Goal: Task Accomplishment & Management: Manage account settings

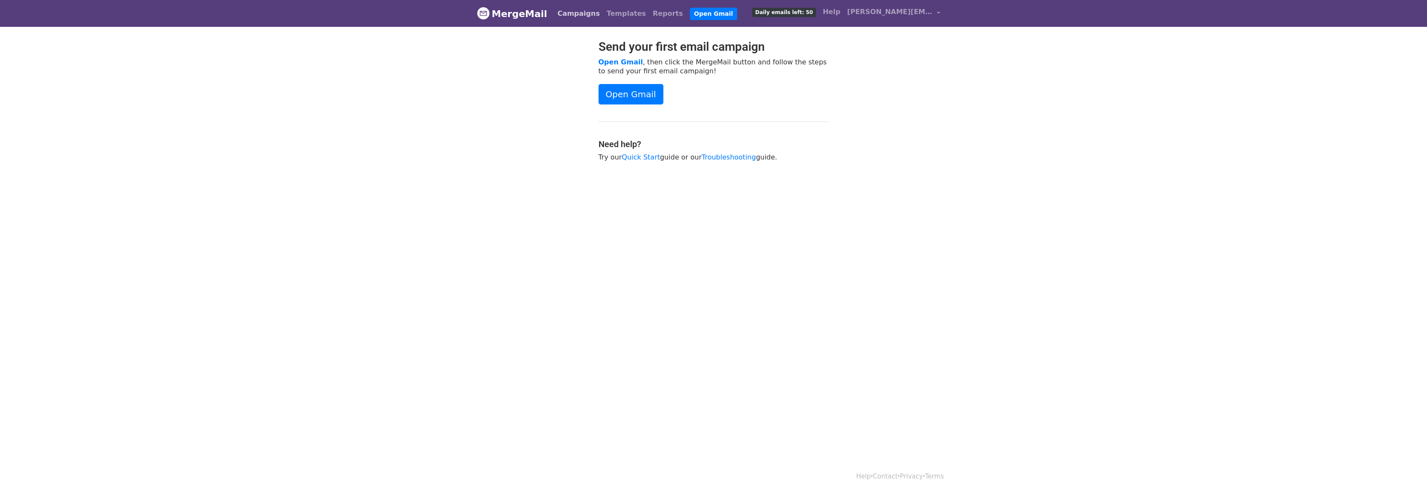
click at [574, 14] on link "Campaigns" at bounding box center [578, 13] width 49 height 17
click at [572, 14] on link "Campaigns" at bounding box center [578, 13] width 49 height 17
click at [608, 15] on link "Templates" at bounding box center [626, 13] width 46 height 17
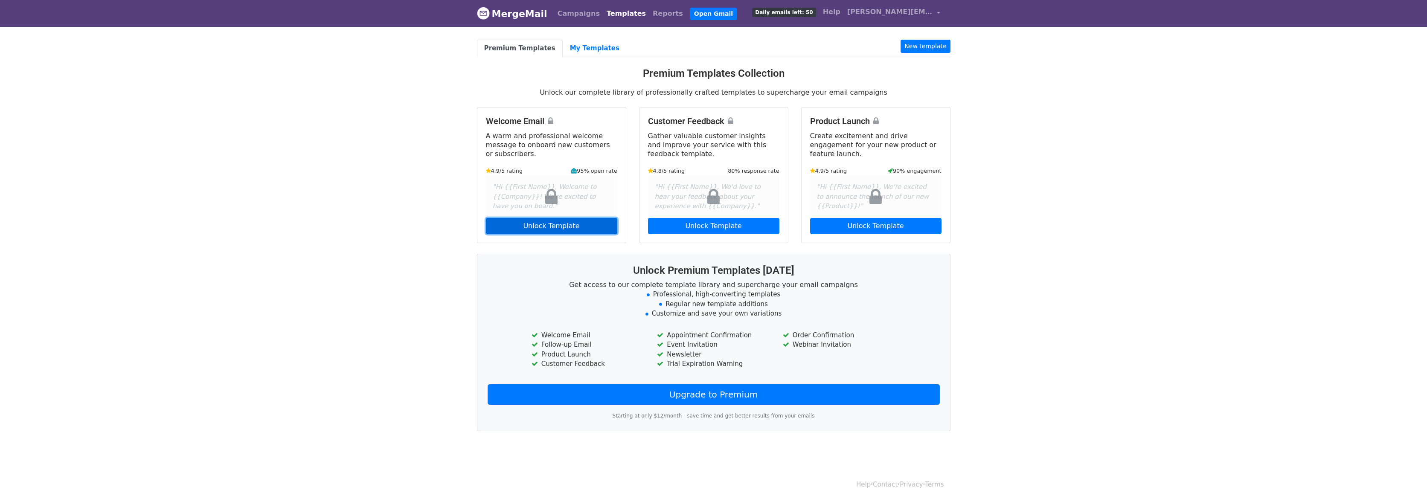
click at [568, 226] on link "Unlock Template" at bounding box center [551, 226] width 131 height 16
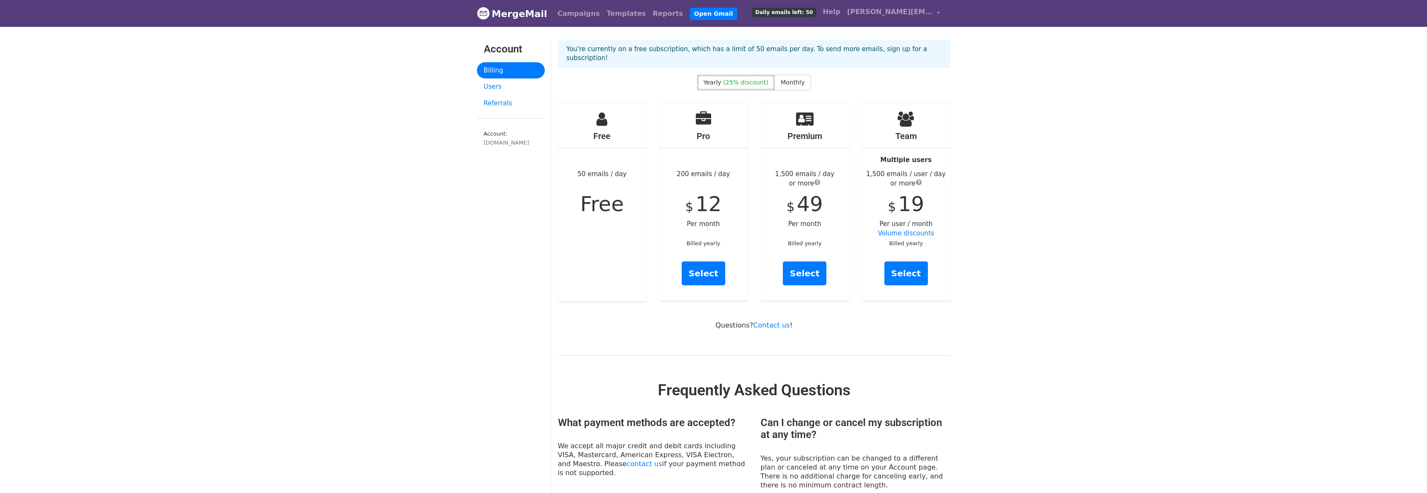
click at [604, 256] on div "Free 50 emails / day Free" at bounding box center [602, 202] width 89 height 199
click at [920, 179] on span "submit" at bounding box center [919, 182] width 6 height 7
click at [479, 251] on div "Account Billing Users Referrals Account: hcl-software.com" at bounding box center [510, 445] width 81 height 810
click at [494, 86] on link "Users" at bounding box center [511, 86] width 68 height 17
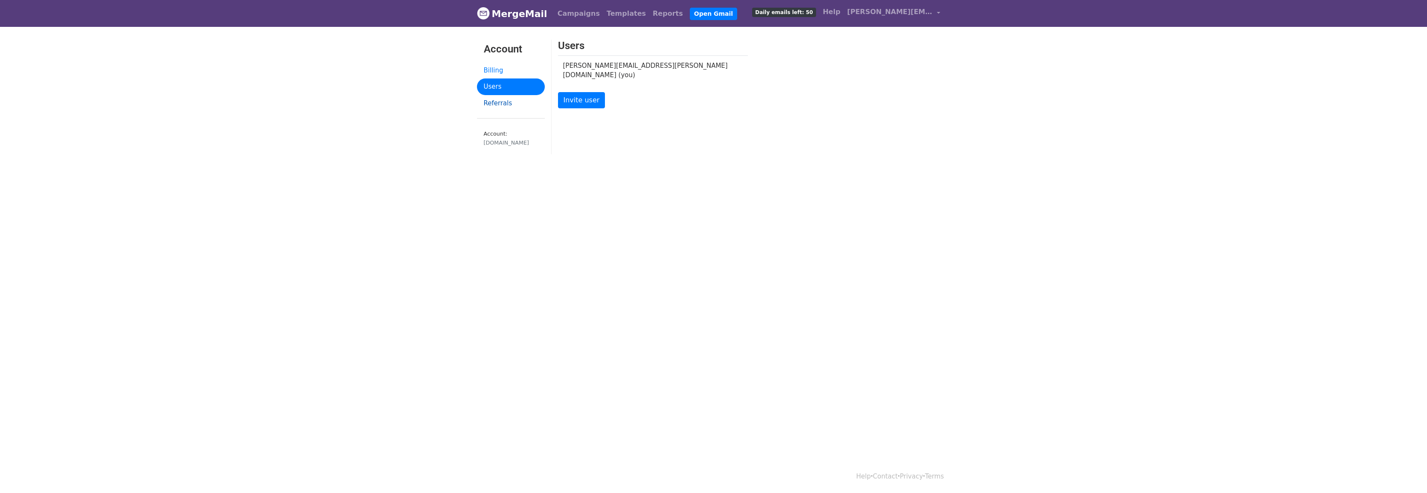
click at [496, 103] on link "Referrals" at bounding box center [511, 103] width 68 height 17
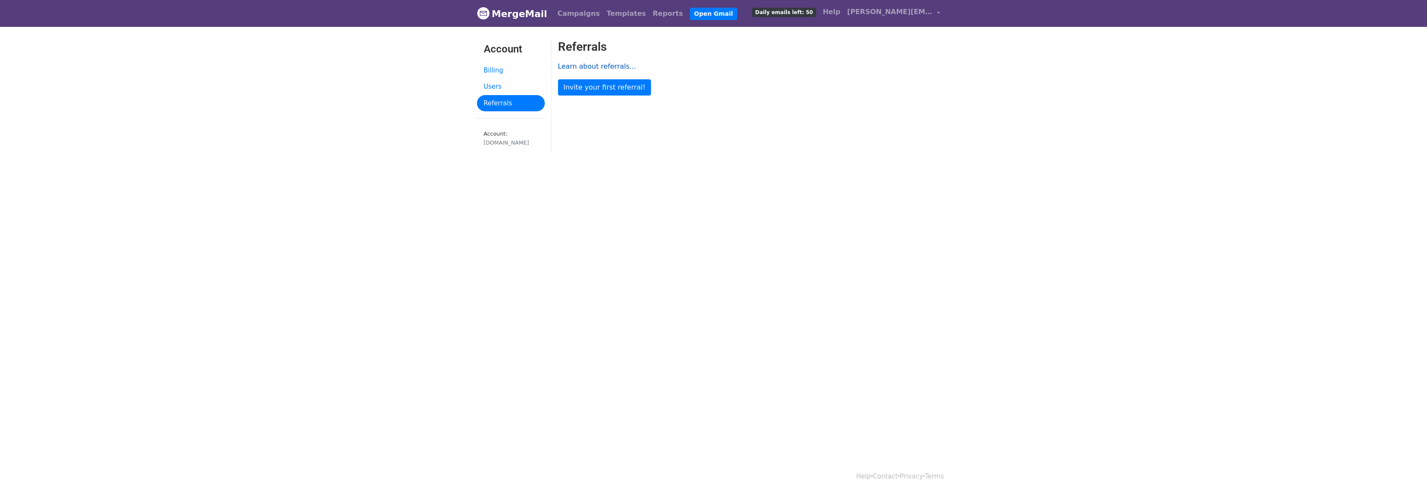
click at [599, 66] on link "Learn about referrals..." at bounding box center [597, 66] width 78 height 8
click at [607, 85] on link "Invite your first referral!" at bounding box center [604, 87] width 93 height 16
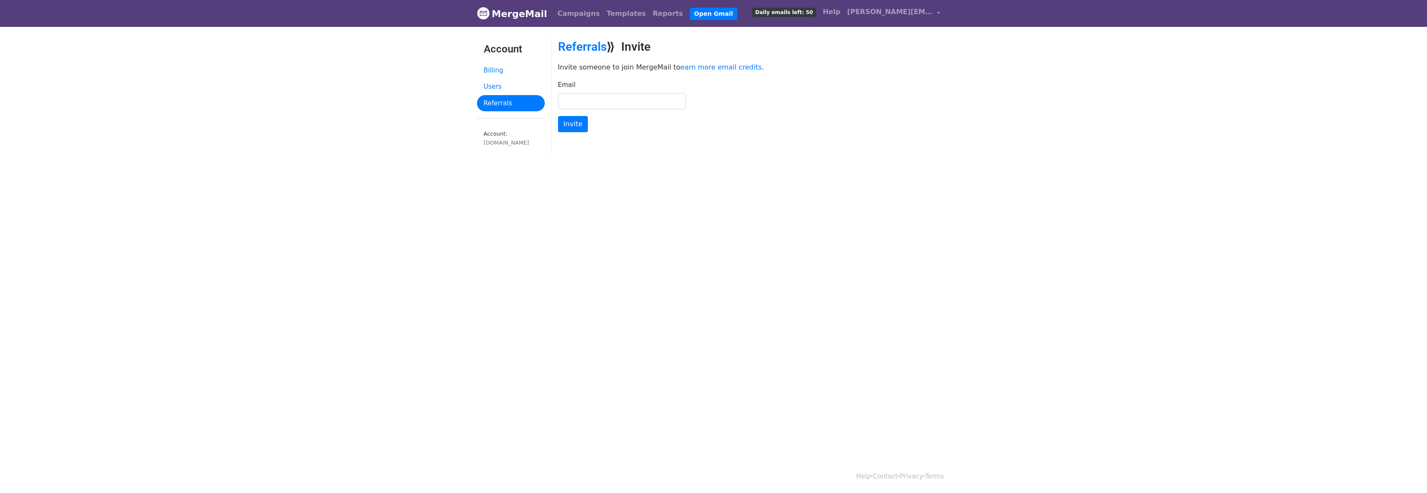
click at [628, 102] on input "Email" at bounding box center [622, 101] width 128 height 16
drag, startPoint x: 586, startPoint y: 99, endPoint x: 549, endPoint y: 99, distance: 36.7
click at [549, 99] on div "Account Billing Users Referrals Account: hcl-software.com Referrals ⟫ Invite In…" at bounding box center [713, 101] width 486 height 123
paste input "-kovacik@hcl-software.com"
type input "mark-kovacik@hcl-software.com"
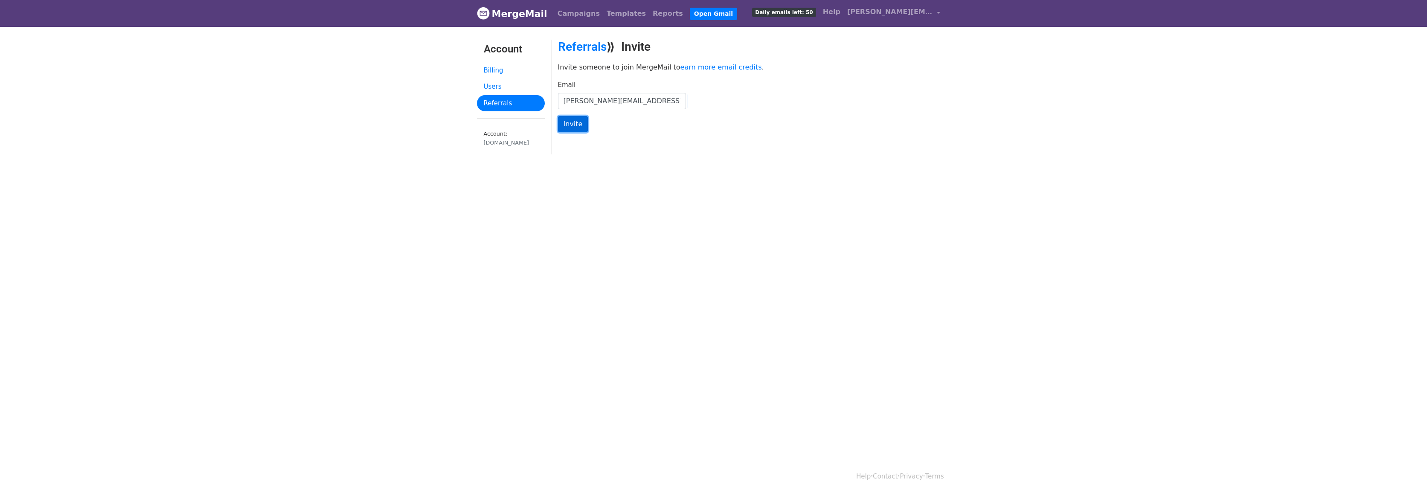
click at [573, 124] on input "Invite" at bounding box center [573, 124] width 30 height 16
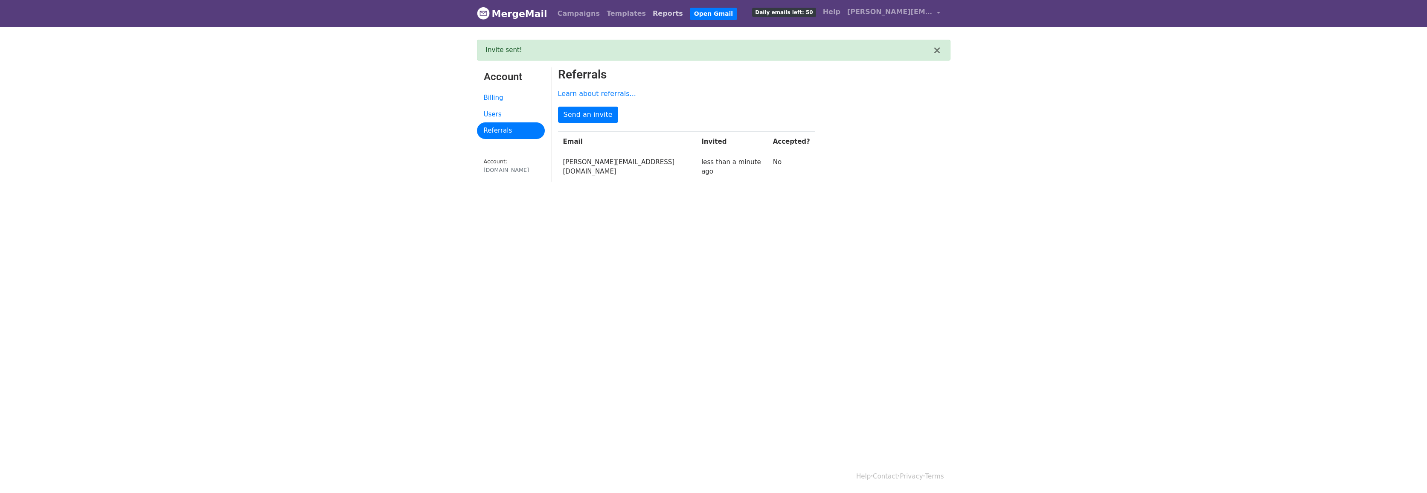
click at [649, 14] on link "Reports" at bounding box center [667, 13] width 37 height 17
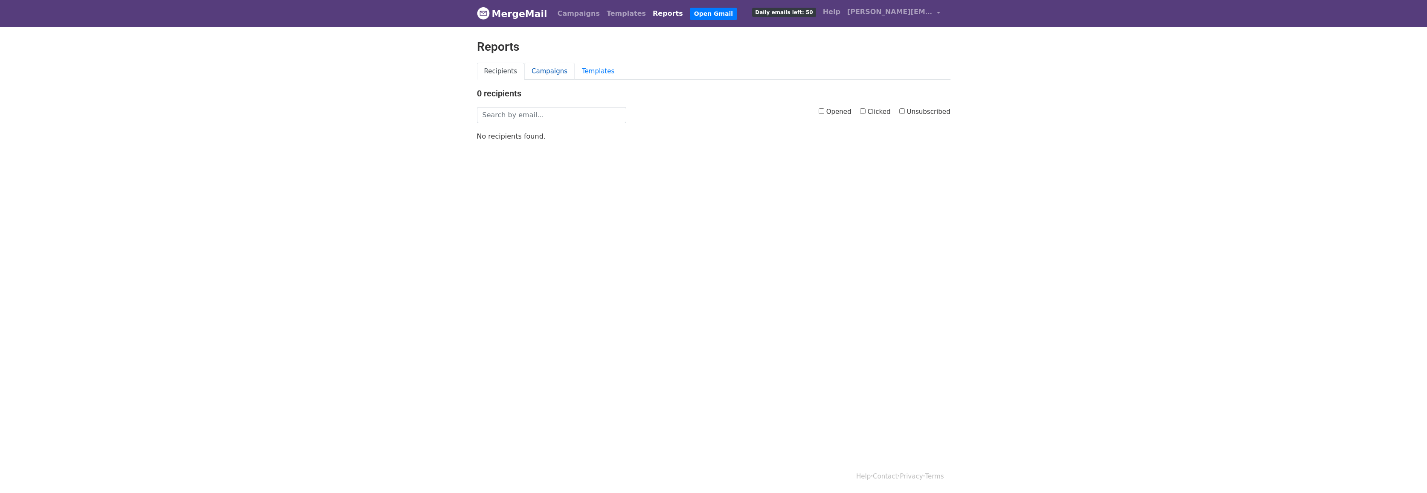
click at [544, 69] on link "Campaigns" at bounding box center [549, 71] width 50 height 17
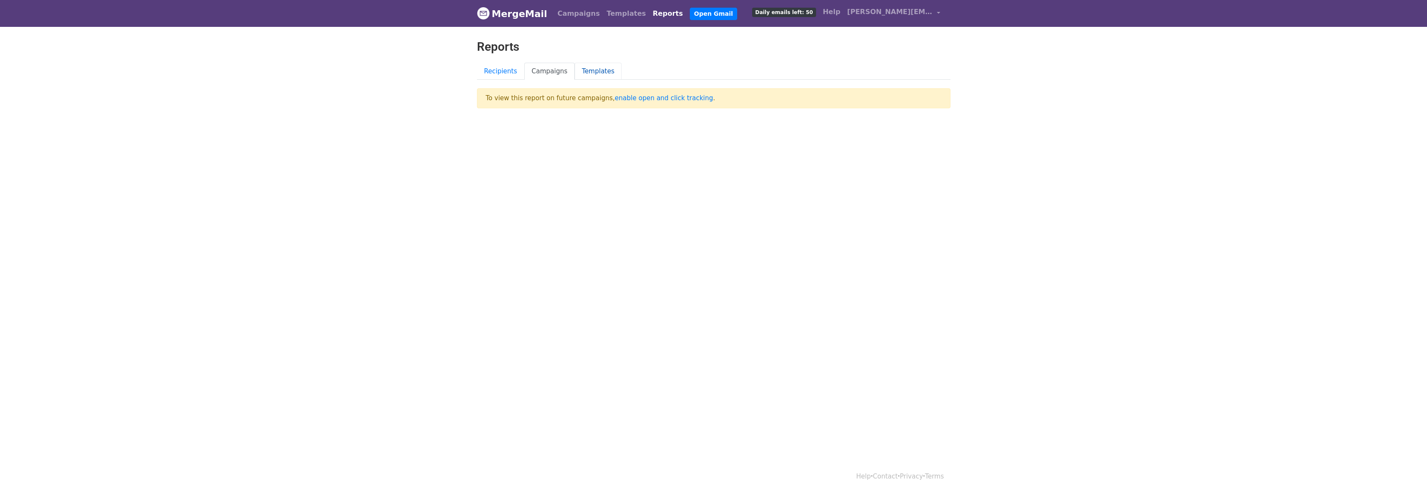
click at [591, 72] on link "Templates" at bounding box center [598, 71] width 47 height 17
click at [548, 70] on link "Campaigns" at bounding box center [549, 71] width 50 height 17
click at [641, 99] on link "enable open and click tracking" at bounding box center [664, 98] width 98 height 8
click at [594, 70] on link "Templates" at bounding box center [598, 71] width 47 height 17
click at [606, 13] on link "Templates" at bounding box center [626, 13] width 46 height 17
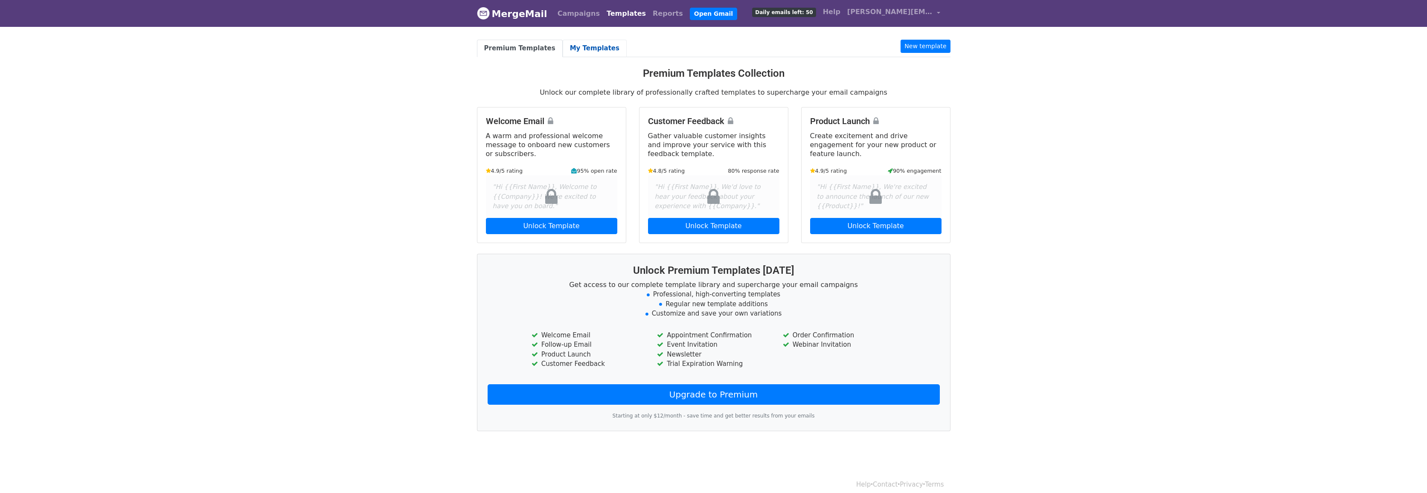
click at [579, 48] on link "My Templates" at bounding box center [595, 48] width 64 height 17
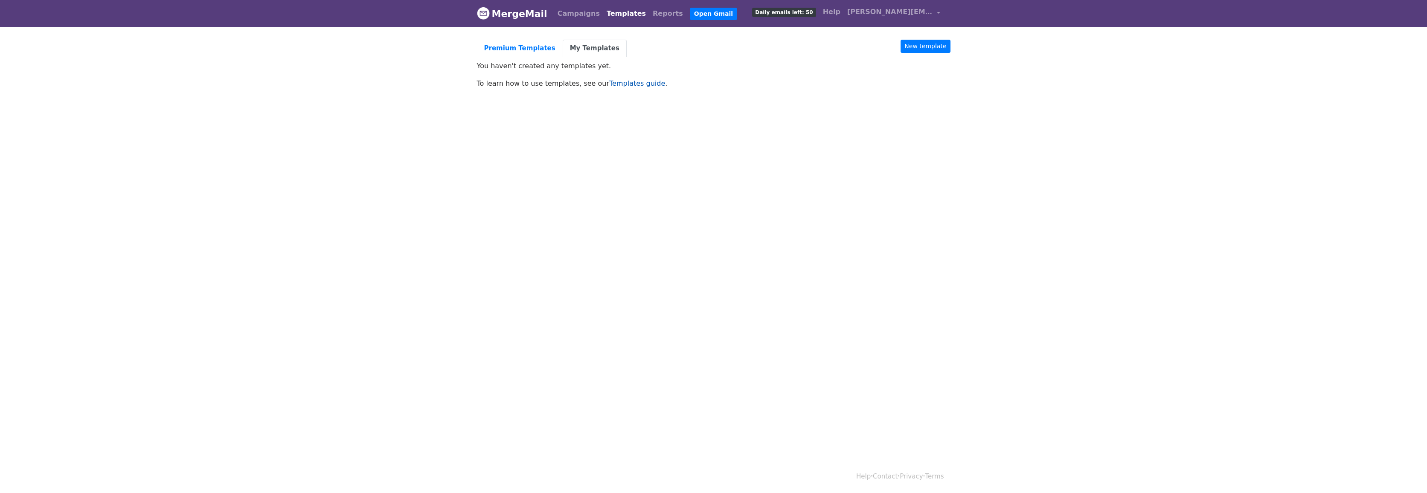
click at [630, 83] on link "Templates guide" at bounding box center [637, 83] width 56 height 8
